Goal: Task Accomplishment & Management: Book appointment/travel/reservation

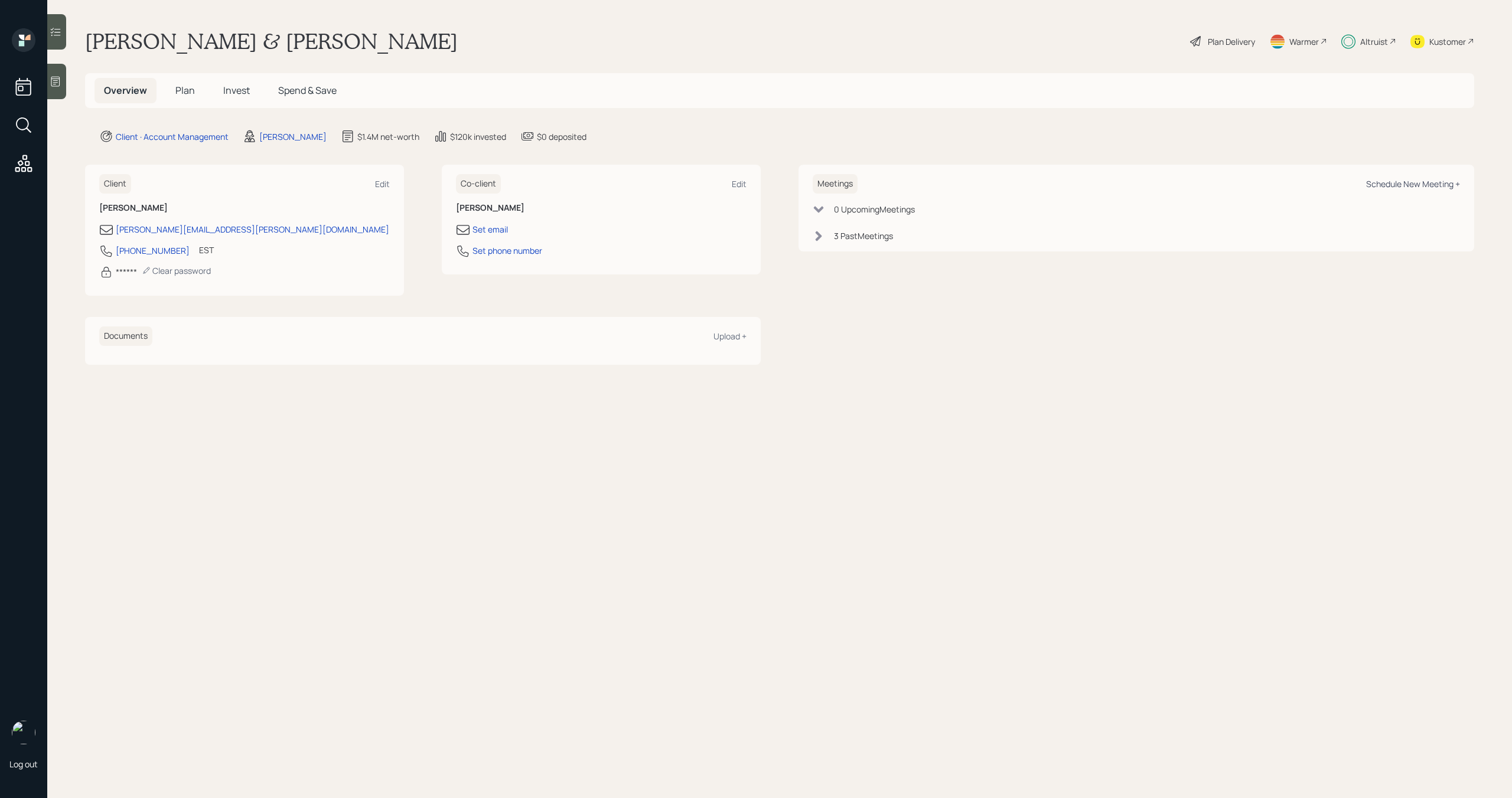
click at [1443, 179] on div "Schedule New Meeting +" at bounding box center [1413, 184] width 94 height 11
select select "bffa7908-1b2a-4c79-9bb6-f0ec9aed22d3"
